Goal: Task Accomplishment & Management: Use online tool/utility

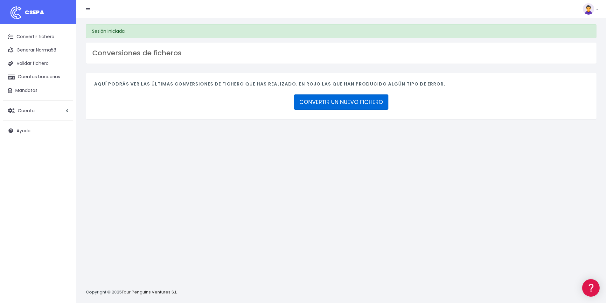
click at [369, 101] on link "CONVERTIR UN NUEVO FICHERO" at bounding box center [341, 102] width 95 height 15
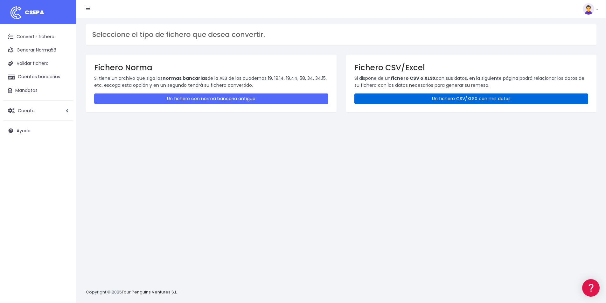
click at [471, 96] on link "Un fichero CSV/XLSX con mis datos" at bounding box center [472, 99] width 234 height 11
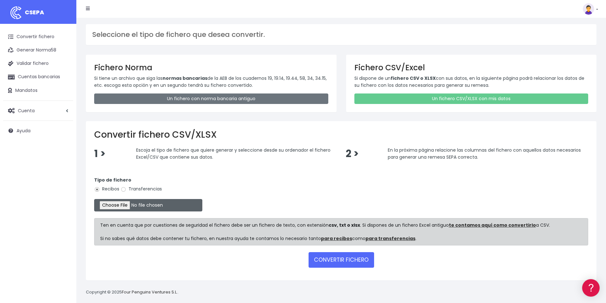
click at [130, 206] on input "file" at bounding box center [148, 205] width 108 height 12
type input "C:\fakepath\COBROS 05-09-25.xlsx"
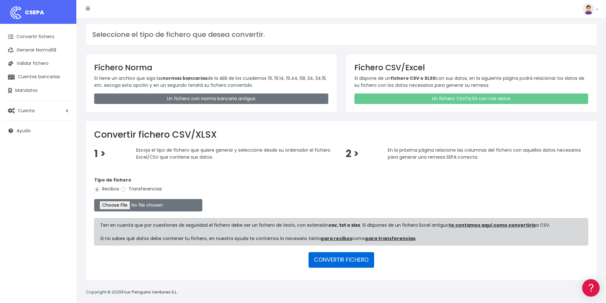
click at [343, 261] on button "CONVERTIR FICHERO" at bounding box center [342, 259] width 66 height 15
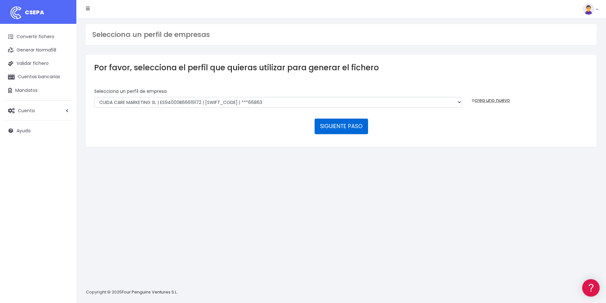
click at [330, 124] on button "SIGUIENTE PASO" at bounding box center [341, 126] width 53 height 15
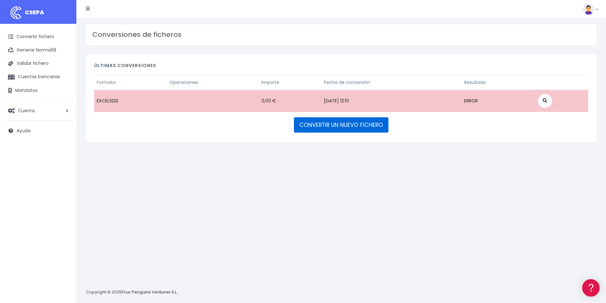
click at [329, 124] on link "CONVERTIR UN NUEVO FICHERO" at bounding box center [341, 124] width 95 height 15
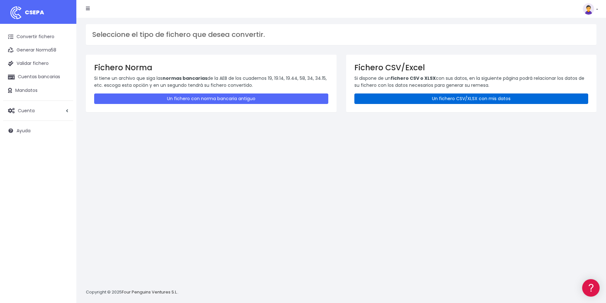
click at [455, 95] on link "Un fichero CSV/XLSX con mis datos" at bounding box center [472, 99] width 234 height 11
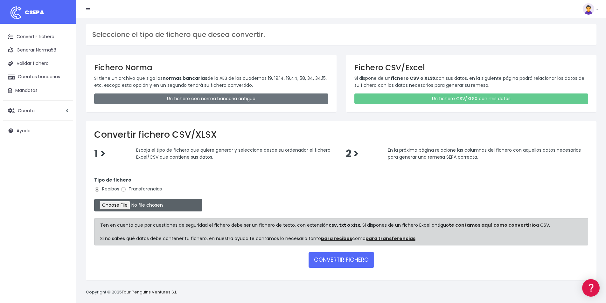
click at [148, 205] on input "file" at bounding box center [148, 205] width 108 height 12
type input "C:\fakepath\COBROS [DATE].xlsx"
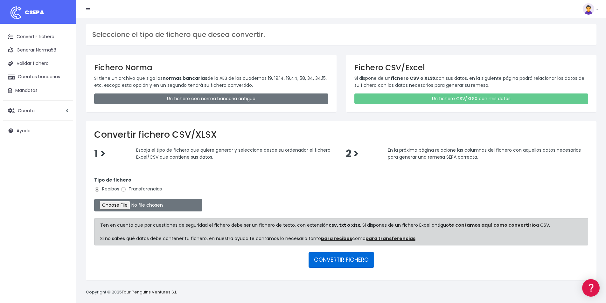
click at [340, 262] on button "CONVERTIR FICHERO" at bounding box center [342, 259] width 66 height 15
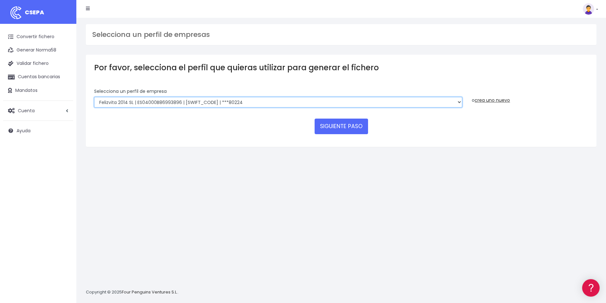
click at [239, 102] on select "Felizvita 2014 SL | ES04000B86993896 | CAIXESBBXXX | ***80224 CUIDA CARE MARKET…" at bounding box center [278, 102] width 368 height 11
select select "1688"
click at [94, 97] on select "Felizvita 2014 SL | ES04000B86993896 | CAIXESBBXXX | ***80224 CUIDA CARE MARKET…" at bounding box center [278, 102] width 368 height 11
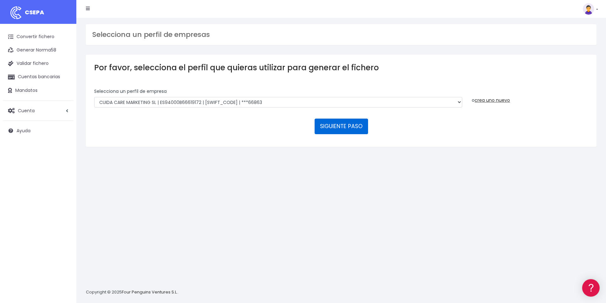
click at [331, 125] on button "SIGUIENTE PASO" at bounding box center [341, 126] width 53 height 15
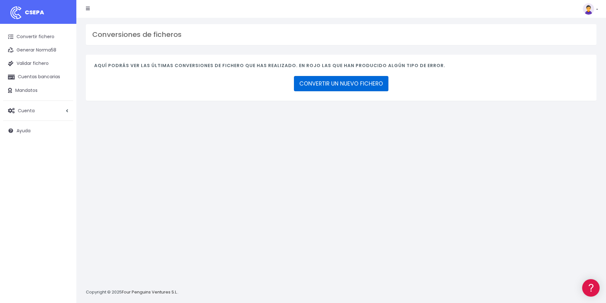
click at [342, 87] on link "CONVERTIR UN NUEVO FICHERO" at bounding box center [341, 83] width 95 height 15
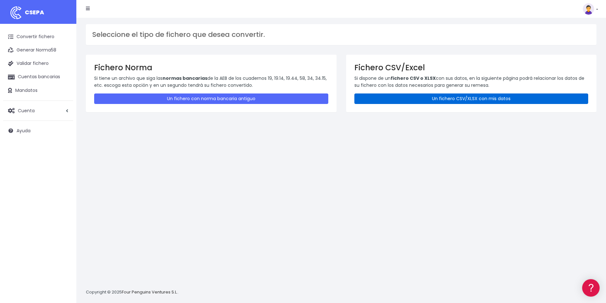
click at [448, 99] on link "Un fichero CSV/XLSX con mis datos" at bounding box center [472, 99] width 234 height 11
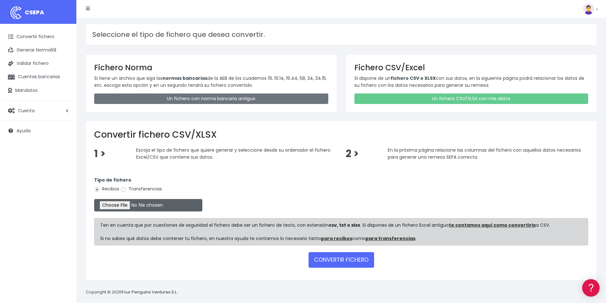
click at [134, 209] on input "file" at bounding box center [148, 205] width 108 height 12
type input "C:\fakepath\ALTES [DATE].xlsx"
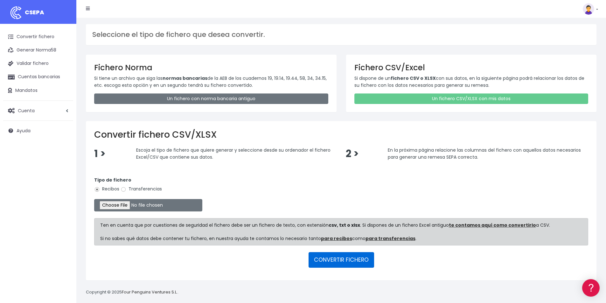
click at [356, 264] on button "CONVERTIR FICHERO" at bounding box center [342, 259] width 66 height 15
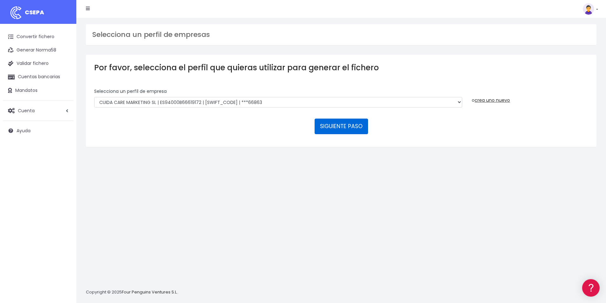
click at [355, 130] on button "SIGUIENTE PASO" at bounding box center [341, 126] width 53 height 15
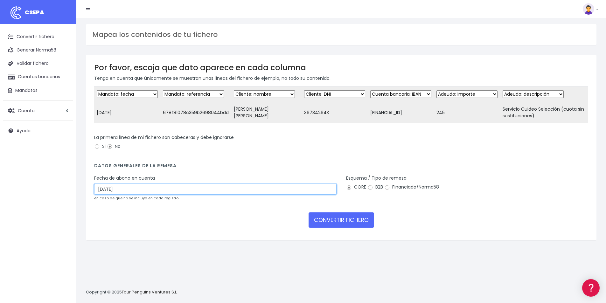
click at [140, 192] on input "07/09/2025" at bounding box center [215, 189] width 243 height 11
click at [137, 236] on td "5" at bounding box center [139, 238] width 10 height 10
type input "05/09/2025"
click at [352, 227] on button "CONVERTIR FICHERO" at bounding box center [342, 220] width 66 height 15
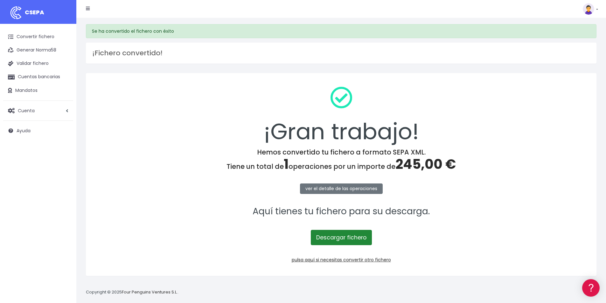
click at [348, 237] on link "Descargar fichero" at bounding box center [341, 237] width 61 height 15
click at [365, 259] on link "pulsa aquí si necesitas convertir otro fichero" at bounding box center [341, 260] width 99 height 6
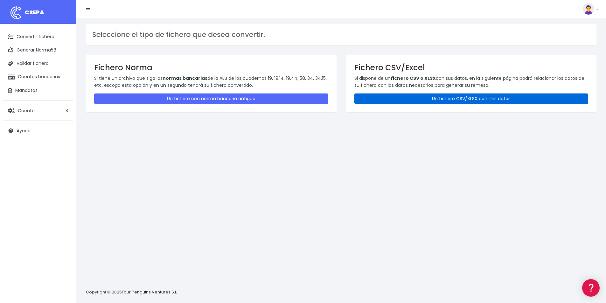
click at [453, 97] on link "Un fichero CSV/XLSX con mis datos" at bounding box center [472, 99] width 234 height 11
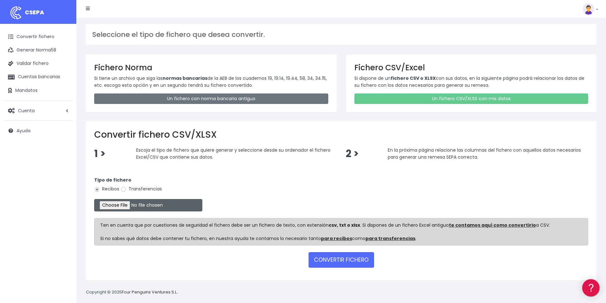
click at [134, 204] on input "file" at bounding box center [148, 205] width 108 height 12
click at [135, 206] on input "file" at bounding box center [148, 205] width 108 height 12
type input "C:\fakepath\COBROS 05-09-25.xlsx"
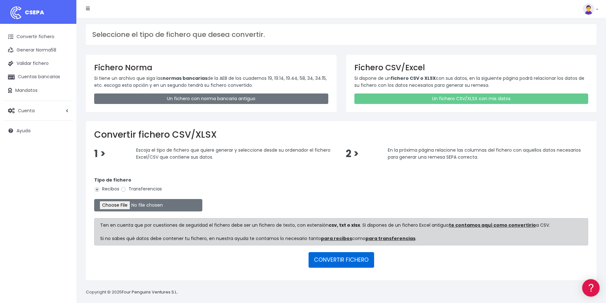
click at [339, 259] on button "CONVERTIR FICHERO" at bounding box center [342, 259] width 66 height 15
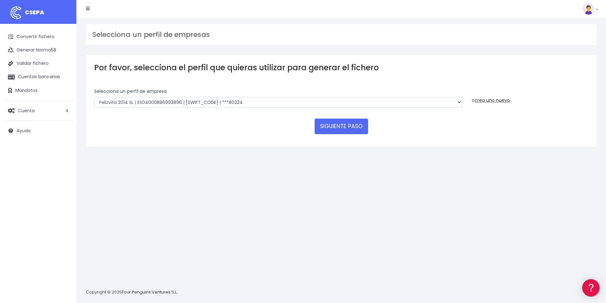
click at [227, 101] on select "Felizvita 2014 SL | ES04000B86993896 | CAIXESBBXXX | ***80224 CUIDA CARE MARKET…" at bounding box center [278, 102] width 368 height 11
select select "1688"
click at [94, 97] on select "Felizvita 2014 SL | ES04000B86993896 | CAIXESBBXXX | ***80224 CUIDA CARE MARKET…" at bounding box center [278, 102] width 368 height 11
click at [345, 130] on button "SIGUIENTE PASO" at bounding box center [341, 126] width 53 height 15
select select "1688"
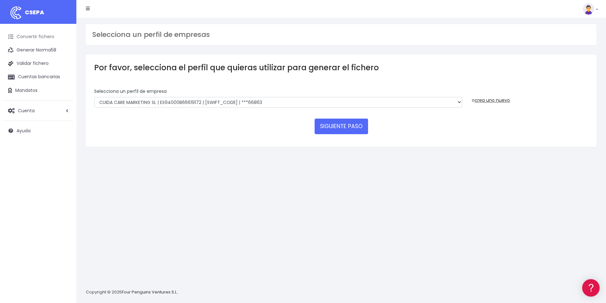
click at [41, 39] on link "Convertir fichero" at bounding box center [38, 36] width 70 height 13
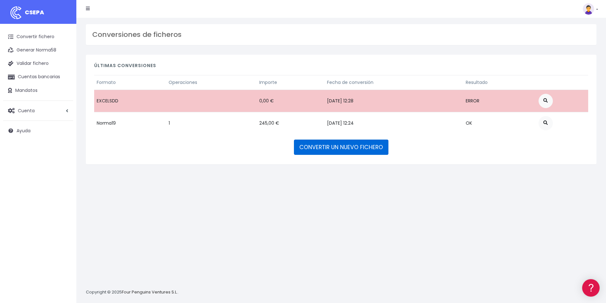
click at [328, 150] on link "CONVERTIR UN NUEVO FICHERO" at bounding box center [341, 147] width 95 height 15
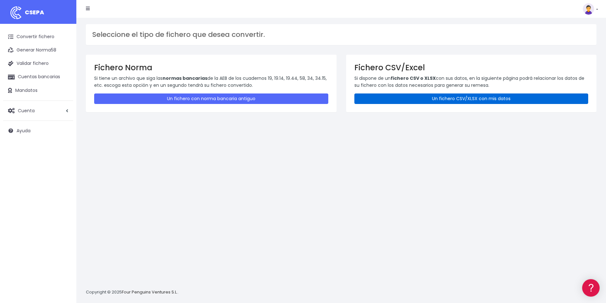
click at [462, 100] on link "Un fichero CSV/XLSX con mis datos" at bounding box center [472, 99] width 234 height 11
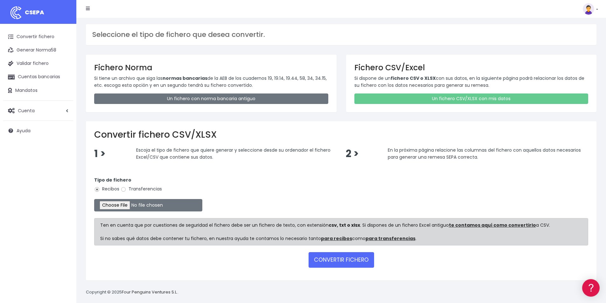
click at [138, 191] on label "Transferencias" at bounding box center [141, 189] width 41 height 7
click at [126, 191] on input "Transferencias" at bounding box center [124, 190] width 6 height 6
radio input "true"
click at [133, 202] on input "file" at bounding box center [148, 205] width 108 height 12
type input "C:\fakepath\Remesa Devolución [DATE].xlsx"
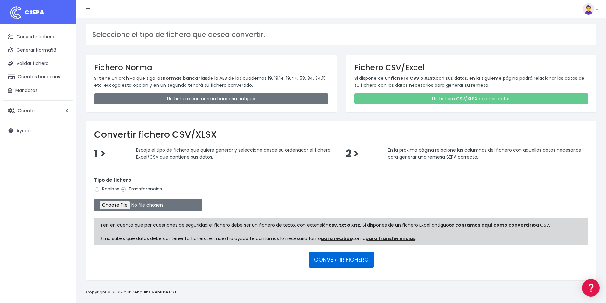
click at [348, 261] on button "CONVERTIR FICHERO" at bounding box center [342, 259] width 66 height 15
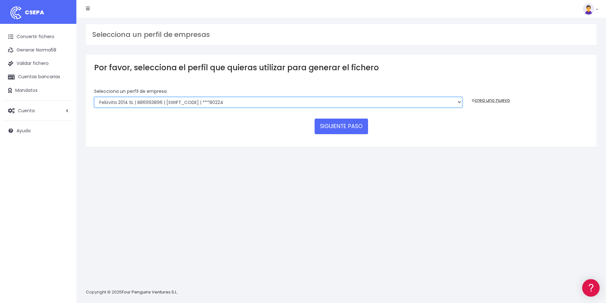
click at [251, 103] on select "Felizvita 2014 SL | B86993896 | CAIXESBBXXX | ***80224 Assisvita Asistencia S.L…" at bounding box center [278, 102] width 368 height 11
select select "1686"
click at [94, 97] on select "Felizvita 2014 SL | B86993896 | CAIXESBBXXX | ***80224 Assisvita Asistencia S.L…" at bounding box center [278, 102] width 368 height 11
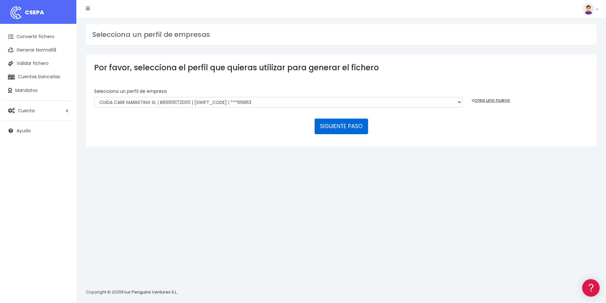
click at [339, 127] on button "SIGUIENTE PASO" at bounding box center [341, 126] width 53 height 15
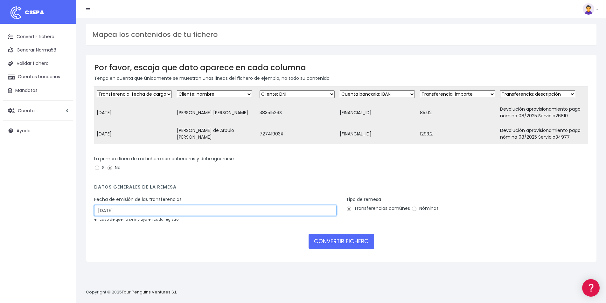
click at [121, 216] on input "07/09/2025" at bounding box center [215, 210] width 243 height 11
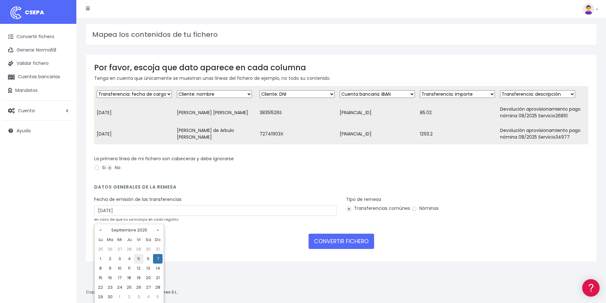
click at [137, 258] on td "5" at bounding box center [139, 259] width 10 height 10
type input "05/09/2025"
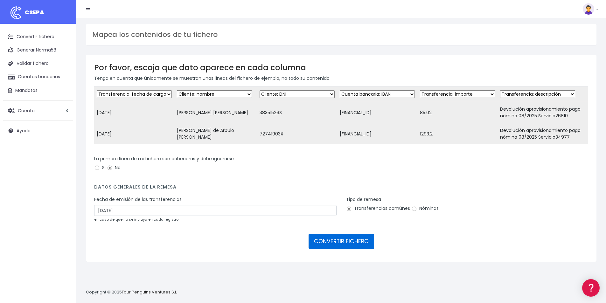
click at [346, 244] on button "CONVERTIR FICHERO" at bounding box center [342, 241] width 66 height 15
click at [340, 247] on button "CONVERTIR FICHERO" at bounding box center [342, 241] width 66 height 15
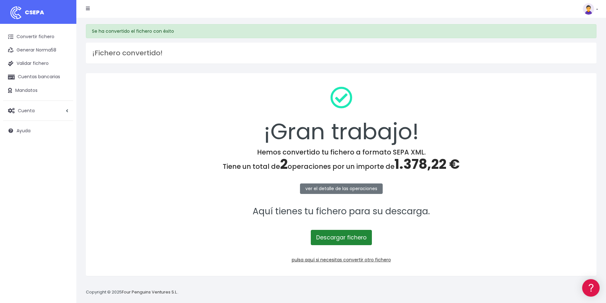
click at [355, 236] on link "Descargar fichero" at bounding box center [341, 237] width 61 height 15
click at [427, 164] on span "1.378,22 €" at bounding box center [427, 164] width 65 height 19
copy span "1.378,22"
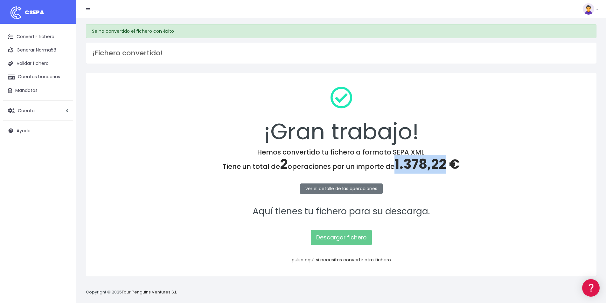
click at [362, 259] on link "pulsa aquí si necesitas convertir otro fichero" at bounding box center [341, 260] width 99 height 6
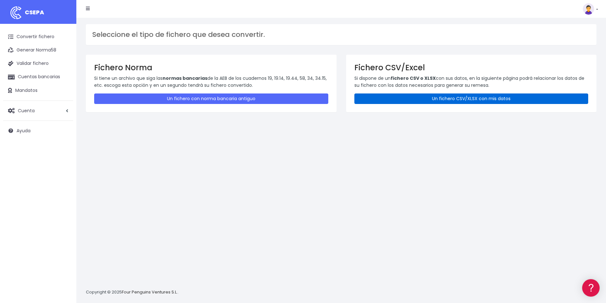
click at [496, 100] on link "Un fichero CSV/XLSX con mis datos" at bounding box center [472, 99] width 234 height 11
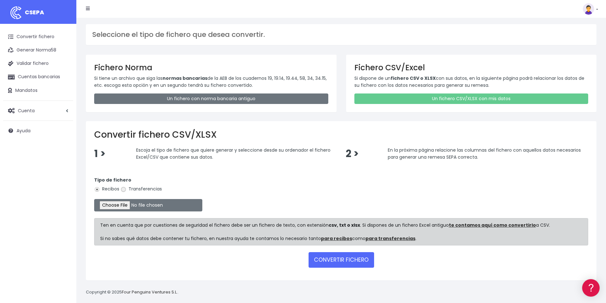
click at [125, 190] on input "Transferencias" at bounding box center [124, 190] width 6 height 6
radio input "true"
click at [137, 205] on input "file" at bounding box center [148, 205] width 108 height 12
type input "C:\fakepath\PAGOS 05-09-25.xlsx"
click at [353, 258] on button "CONVERTIR FICHERO" at bounding box center [342, 259] width 66 height 15
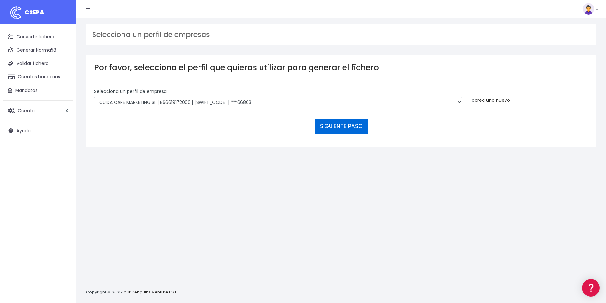
click at [342, 127] on button "SIGUIENTE PASO" at bounding box center [341, 126] width 53 height 15
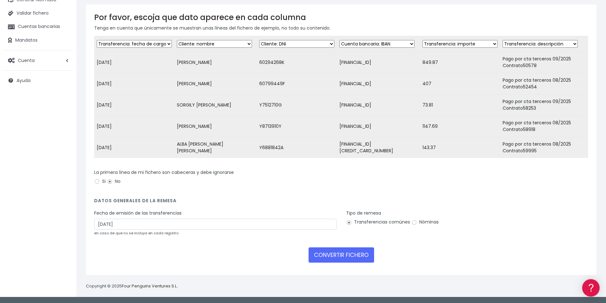
scroll to position [55, 0]
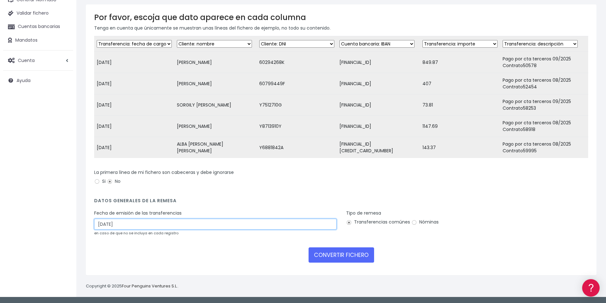
click at [115, 223] on input "07/09/2025" at bounding box center [215, 224] width 243 height 11
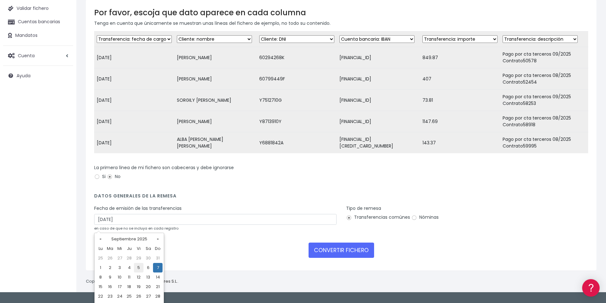
click at [138, 268] on td "5" at bounding box center [139, 268] width 10 height 10
type input "05/09/2025"
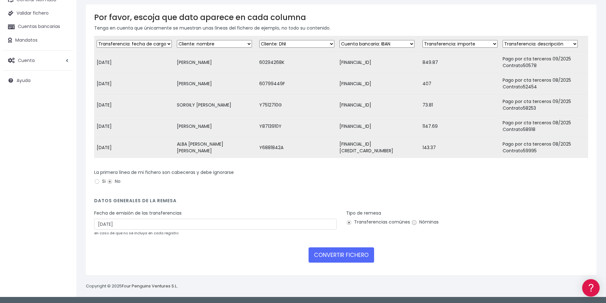
click at [413, 224] on input "Nóminas" at bounding box center [415, 223] width 6 height 6
radio input "true"
click at [347, 256] on button "CONVERTIR FICHERO" at bounding box center [342, 255] width 66 height 15
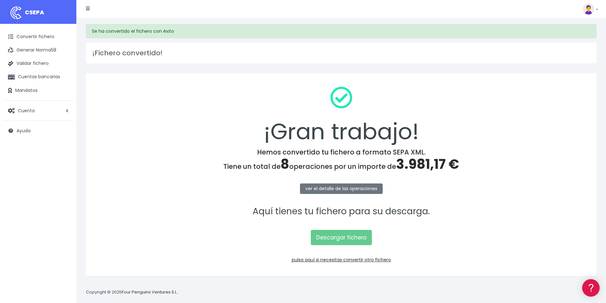
click at [427, 168] on span "3.981,17 €" at bounding box center [427, 164] width 63 height 19
copy span "3.981,17"
click at [340, 238] on link "Descargar fichero" at bounding box center [341, 237] width 61 height 15
click at [370, 260] on link "pulsa aquí si necesitas convertir otro fichero" at bounding box center [341, 260] width 99 height 6
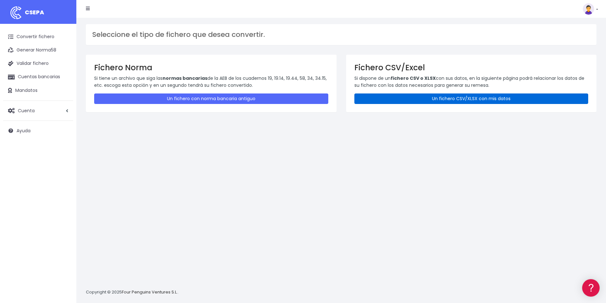
click at [495, 98] on link "Un fichero CSV/XLSX con mis datos" at bounding box center [472, 99] width 234 height 11
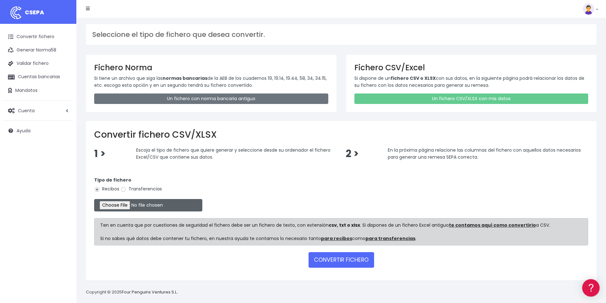
click at [126, 207] on input "file" at bounding box center [148, 205] width 108 height 12
type input "C:\fakepath\COBROS [DATE].xlsx"
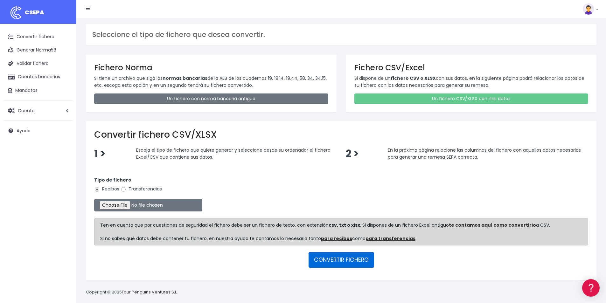
click at [336, 258] on button "CONVERTIR FICHERO" at bounding box center [342, 259] width 66 height 15
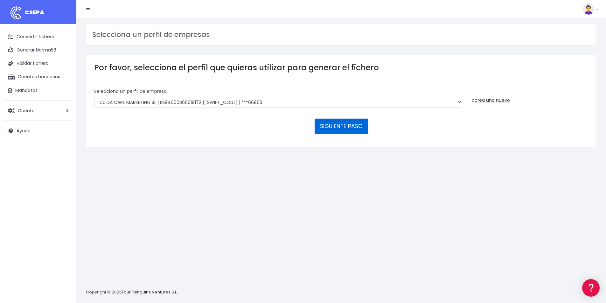
click at [337, 128] on button "SIGUIENTE PASO" at bounding box center [341, 126] width 53 height 15
click at [34, 37] on link "Convertir fichero" at bounding box center [38, 36] width 70 height 13
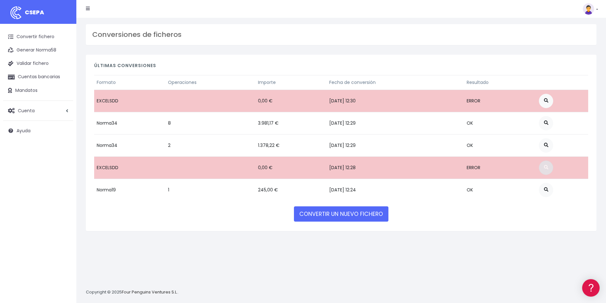
click at [549, 169] on span at bounding box center [546, 167] width 4 height 4
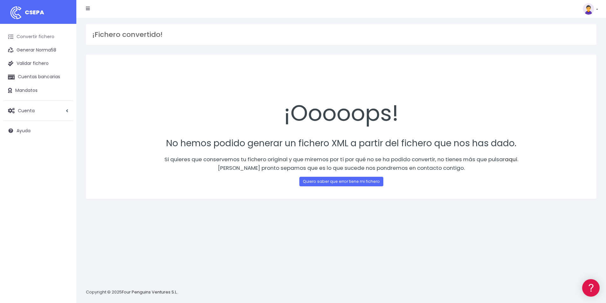
click at [42, 41] on link "Convertir fichero" at bounding box center [38, 36] width 70 height 13
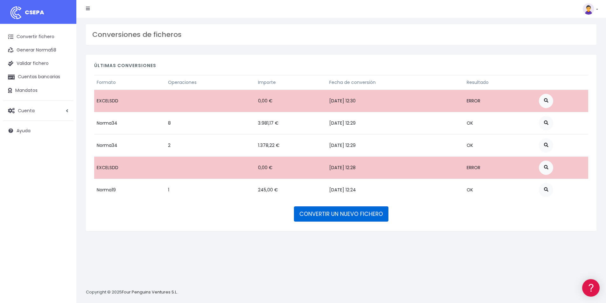
click at [359, 215] on link "CONVERTIR UN NUEVO FICHERO" at bounding box center [341, 214] width 95 height 15
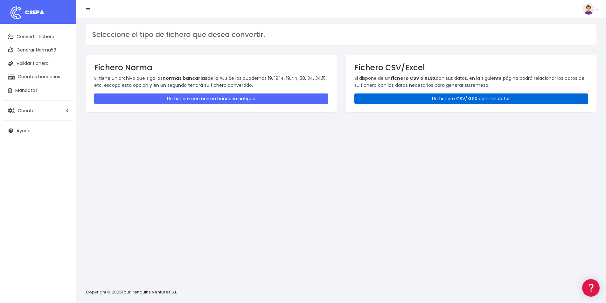
click at [425, 100] on link "Un fichero CSV/XLSX con mis datos" at bounding box center [472, 99] width 234 height 11
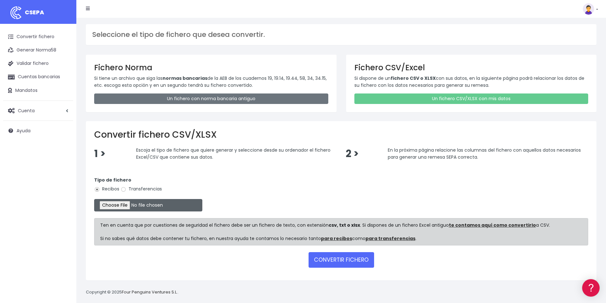
click at [119, 206] on input "file" at bounding box center [148, 205] width 108 height 12
click at [135, 202] on input "file" at bounding box center [148, 205] width 108 height 12
type input "C:\fakepath\COBROS 05-09-25 ok.xlsx"
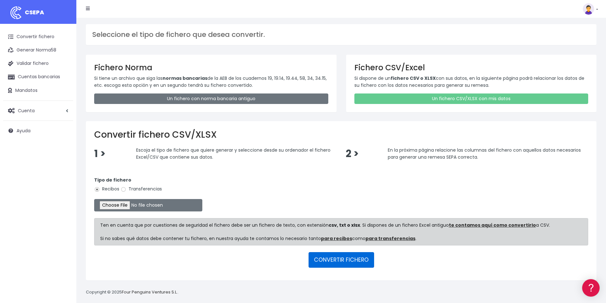
click at [331, 262] on button "CONVERTIR FICHERO" at bounding box center [342, 259] width 66 height 15
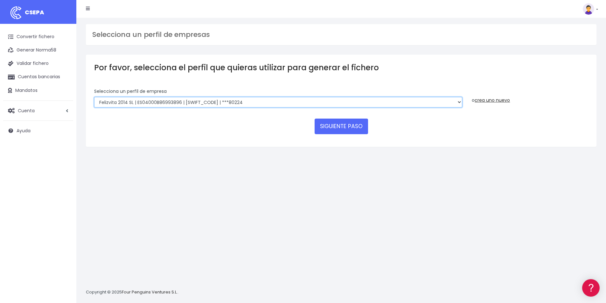
click at [245, 101] on select "Felizvita 2014 SL | ES04000B86993896 | [SWIFT_CODE] | ***80224 CUIDA CARE MARKE…" at bounding box center [278, 102] width 368 height 11
select select "1688"
click at [94, 97] on select "Felizvita 2014 SL | ES04000B86993896 | [SWIFT_CODE] | ***80224 CUIDA CARE MARKE…" at bounding box center [278, 102] width 368 height 11
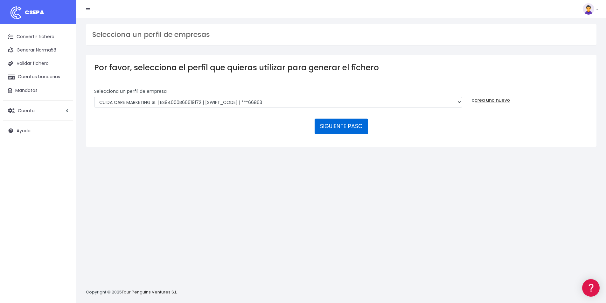
click at [338, 126] on button "SIGUIENTE PASO" at bounding box center [341, 126] width 53 height 15
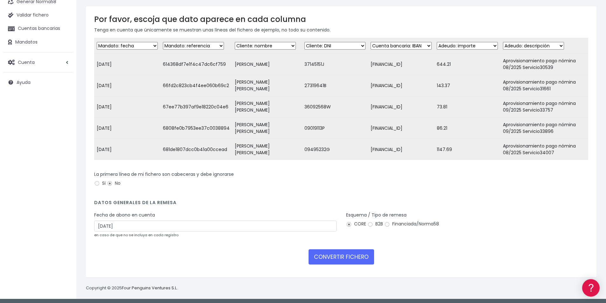
scroll to position [55, 0]
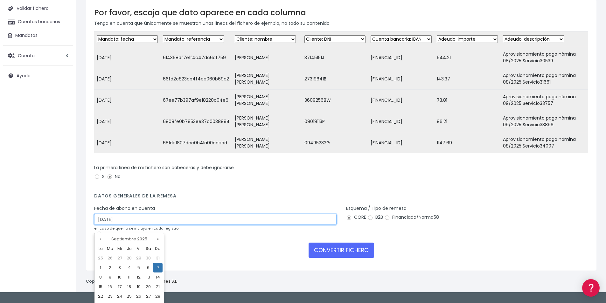
click at [120, 224] on input "07/09/2025" at bounding box center [215, 219] width 243 height 11
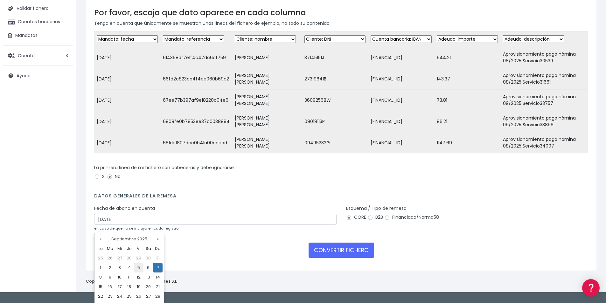
click at [139, 267] on td "5" at bounding box center [139, 268] width 10 height 10
type input "05/09/2025"
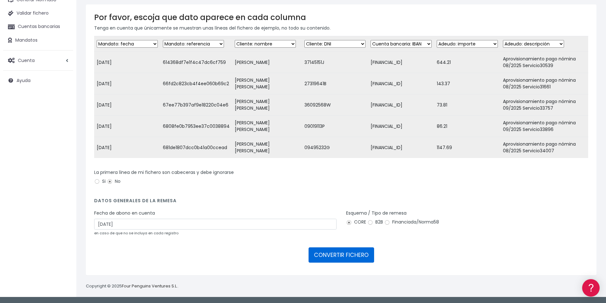
click at [342, 255] on button "CONVERTIR FICHERO" at bounding box center [342, 255] width 66 height 15
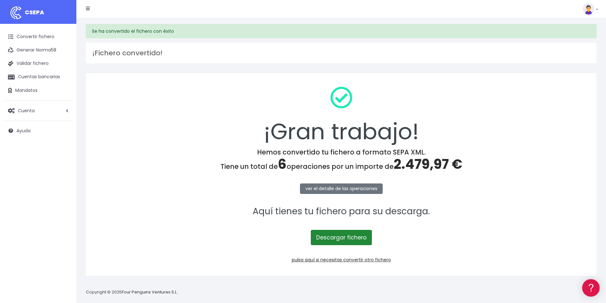
click at [360, 237] on link "Descargar fichero" at bounding box center [341, 237] width 61 height 15
click at [429, 160] on span "2.479,97 €" at bounding box center [428, 164] width 69 height 19
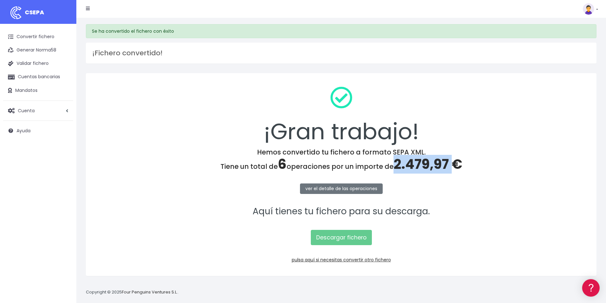
click at [429, 160] on span "2.479,97 €" at bounding box center [428, 164] width 69 height 19
copy span "2.479,97"
click at [368, 260] on link "pulsa aquí si necesitas convertir otro fichero" at bounding box center [341, 260] width 99 height 6
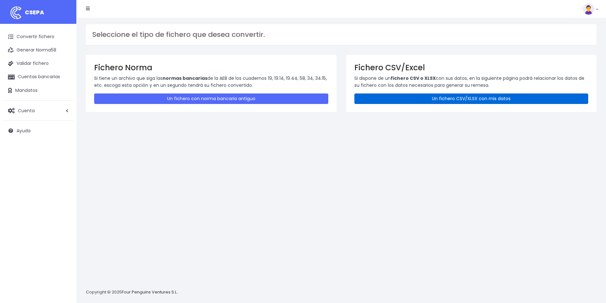
click at [403, 95] on link "Un fichero CSV/XLSX con mis datos" at bounding box center [472, 99] width 234 height 11
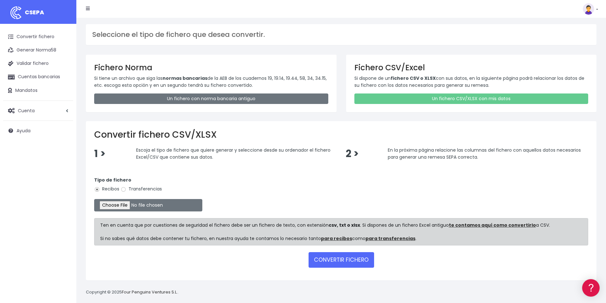
click at [127, 190] on label "Transferencias" at bounding box center [141, 189] width 41 height 7
click at [126, 190] on input "Transferencias" at bounding box center [124, 190] width 6 height 6
radio input "true"
click at [133, 207] on input "file" at bounding box center [148, 205] width 108 height 12
type input "C:\fakepath\PAGOS 05-09-25.xlsx"
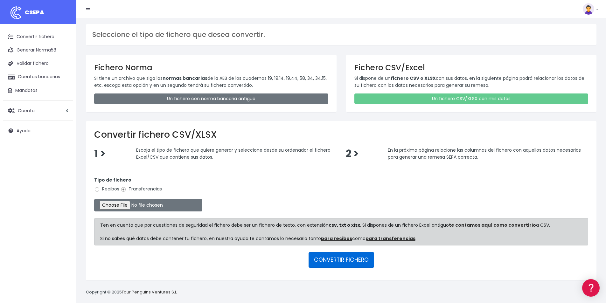
click at [331, 260] on button "CONVERTIR FICHERO" at bounding box center [342, 259] width 66 height 15
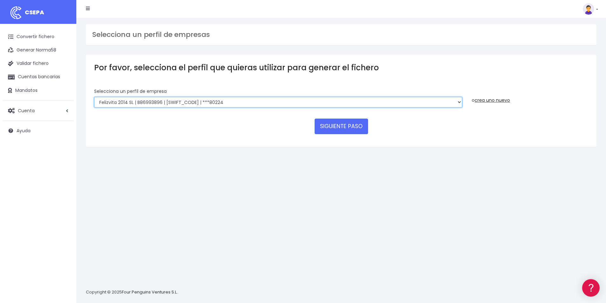
click at [195, 106] on select "Felizvita 2014 SL | B86993896 | [SWIFT_CODE] | ***80224 Assisvita Asistencia S.…" at bounding box center [278, 102] width 368 height 11
select select "1686"
click at [94, 97] on select "Felizvita 2014 SL | B86993896 | [SWIFT_CODE] | ***80224 Assisvita Asistencia S.…" at bounding box center [278, 102] width 368 height 11
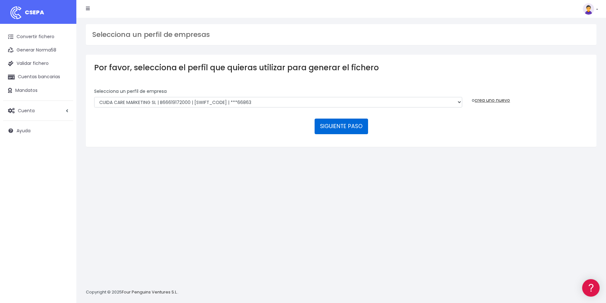
click at [344, 130] on button "SIGUIENTE PASO" at bounding box center [341, 126] width 53 height 15
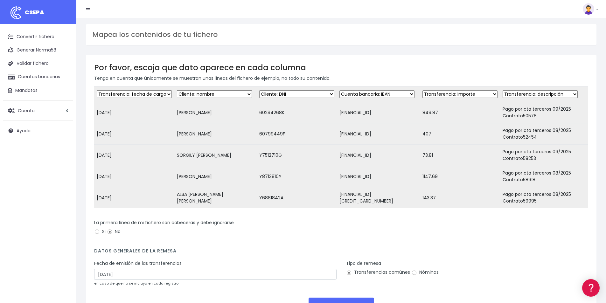
scroll to position [32, 0]
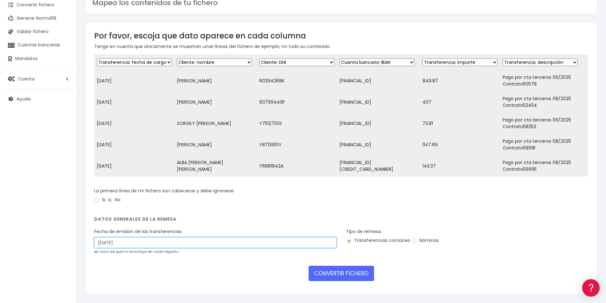
click at [121, 248] on input "07/09/2025" at bounding box center [215, 242] width 243 height 11
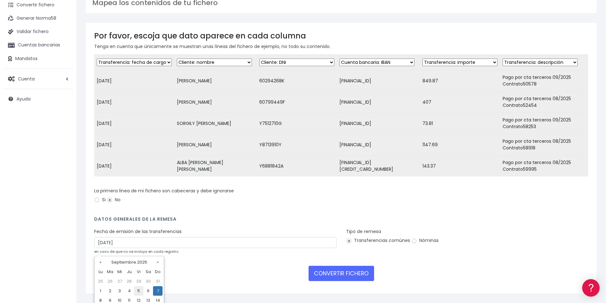
click at [136, 289] on td "5" at bounding box center [139, 291] width 10 height 10
type input "05/09/2025"
click at [414, 244] on input "Nóminas" at bounding box center [415, 241] width 6 height 6
radio input "true"
click at [361, 275] on button "CONVERTIR FICHERO" at bounding box center [342, 273] width 66 height 15
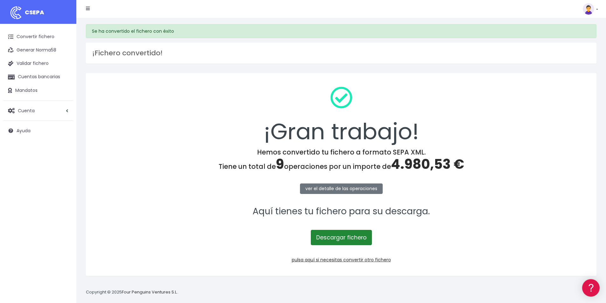
click at [353, 241] on link "Descargar fichero" at bounding box center [341, 237] width 61 height 15
